Goal: Information Seeking & Learning: Understand process/instructions

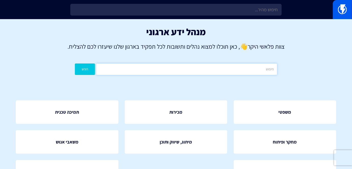
click at [213, 70] on input "text" at bounding box center [186, 68] width 181 height 11
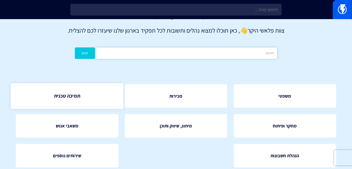
scroll to position [36, 0]
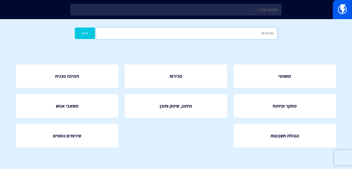
type input "התבחרות"
click at [75, 28] on button "חפש" at bounding box center [85, 33] width 20 height 11
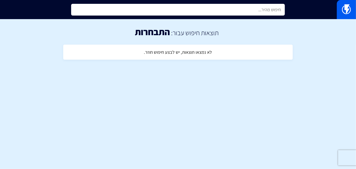
click at [261, 8] on input "text" at bounding box center [177, 10] width 213 height 12
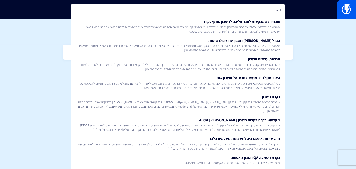
click at [243, 9] on input "חשבון" at bounding box center [177, 10] width 213 height 12
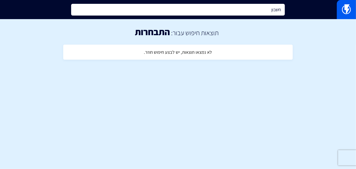
click at [243, 9] on input "חשבון" at bounding box center [177, 10] width 213 height 12
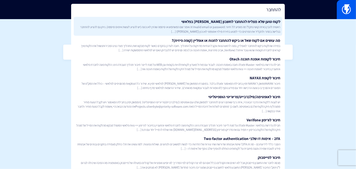
type input "להתחבר"
click at [244, 24] on link "לקוח טוען שלא מצליח להתחבר לחשבון שלו בפלאשי ראשית להבין באיזה קושי נתקל? מה מו…" at bounding box center [178, 26] width 208 height 19
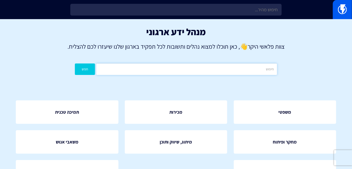
click at [217, 73] on input "text" at bounding box center [186, 68] width 181 height 11
type input "שלבים"
click at [75, 63] on button "חפש" at bounding box center [85, 68] width 20 height 11
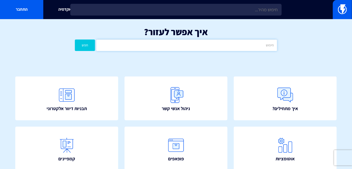
click at [191, 44] on input "text" at bounding box center [186, 44] width 181 height 11
type input "שלבים"
click at [75, 39] on button "חפש" at bounding box center [85, 44] width 20 height 11
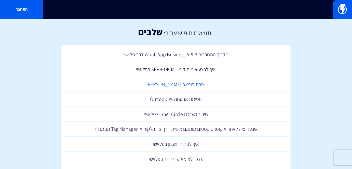
click at [172, 88] on link "יצירת פופאפ [PERSON_NAME]" at bounding box center [176, 84] width 224 height 15
